Goal: Information Seeking & Learning: Learn about a topic

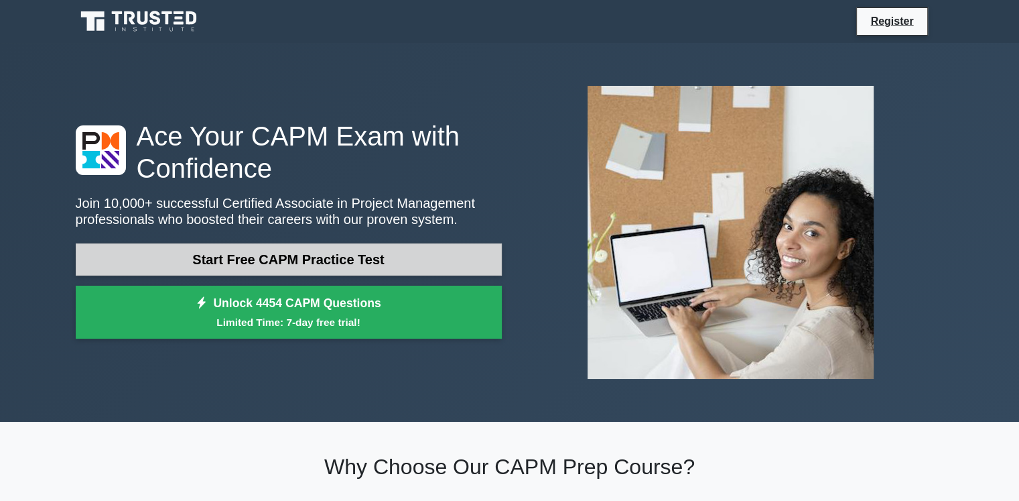
click at [272, 265] on link "Start Free CAPM Practice Test" at bounding box center [289, 259] width 426 height 32
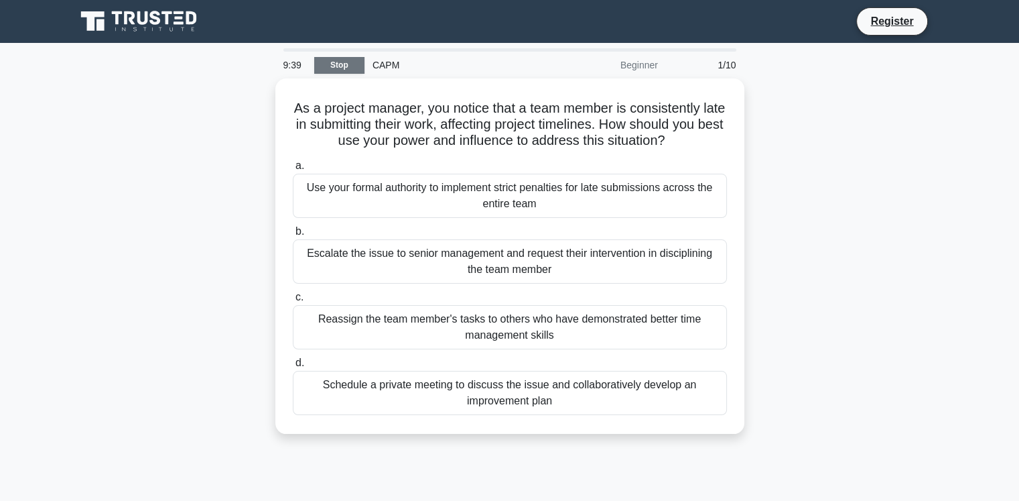
click at [351, 66] on link "Stop" at bounding box center [339, 65] width 50 height 17
